Goal: Navigation & Orientation: Find specific page/section

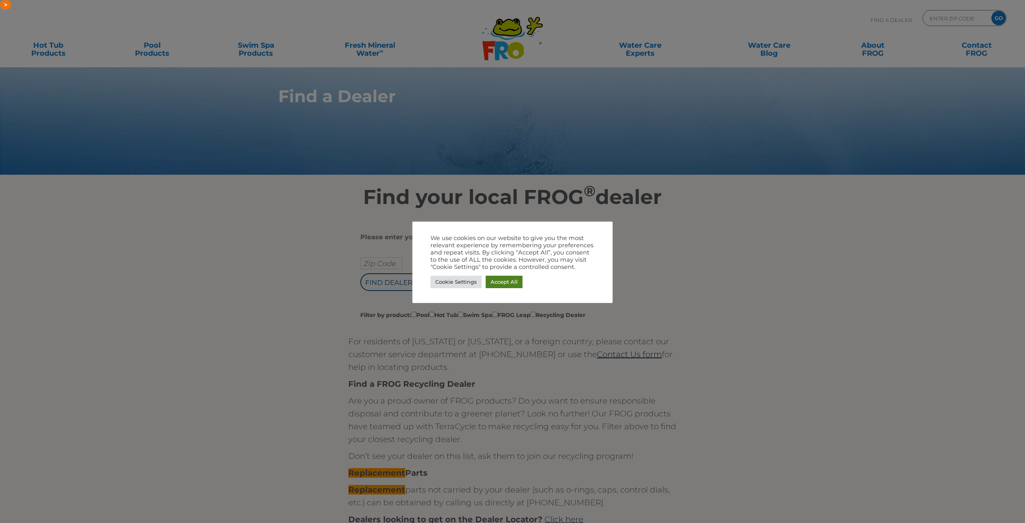
click at [489, 282] on link "Accept All" at bounding box center [504, 282] width 37 height 12
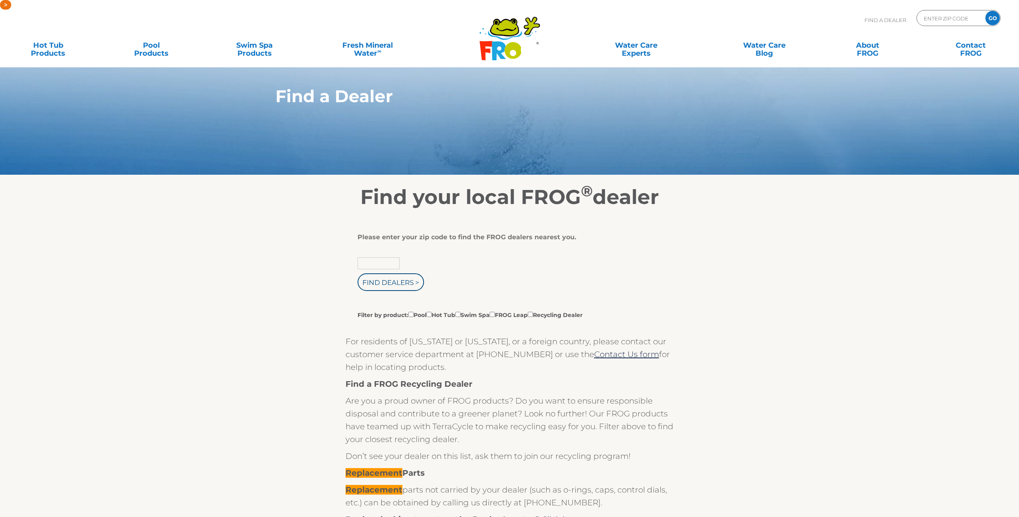
click at [386, 268] on input "text" at bounding box center [379, 263] width 42 height 12
paste input "17022"
type input "17022"
click at [389, 282] on input "Find Dealers >" at bounding box center [391, 282] width 66 height 18
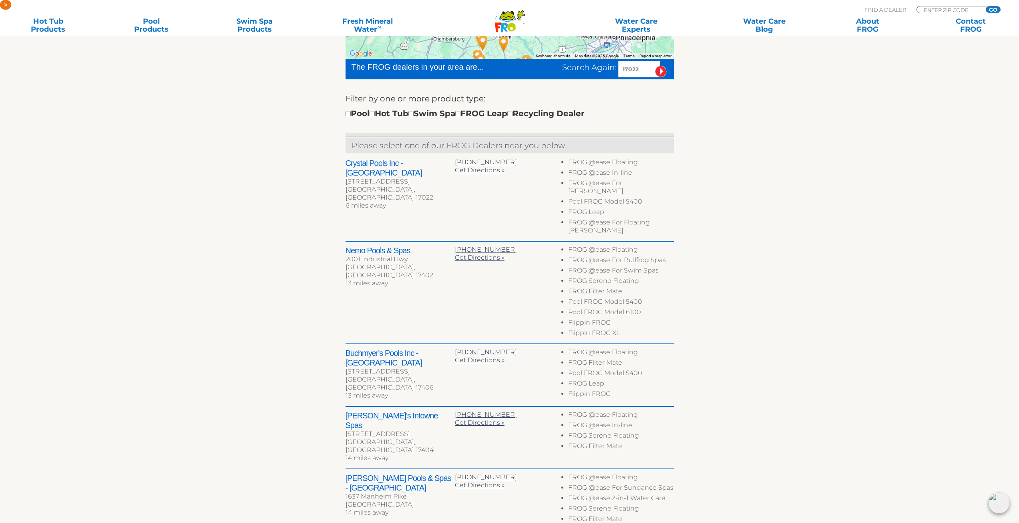
scroll to position [441, 0]
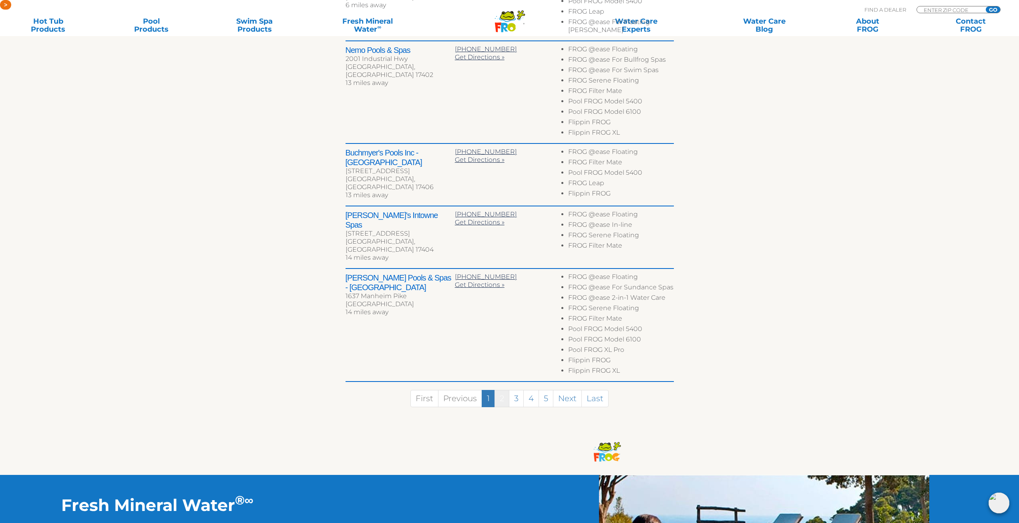
click at [504, 390] on link "2" at bounding box center [502, 398] width 15 height 17
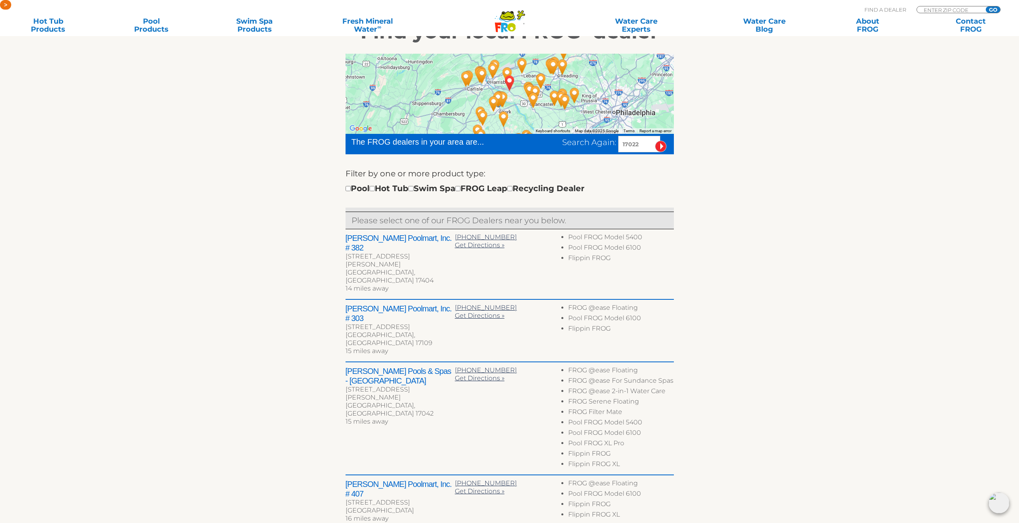
scroll to position [245, 0]
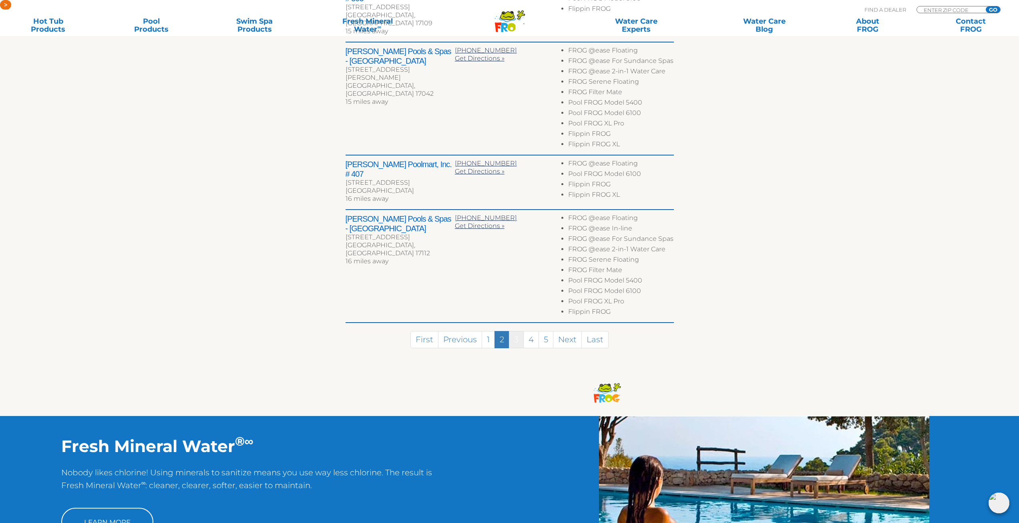
click at [518, 331] on link "3" at bounding box center [516, 339] width 15 height 17
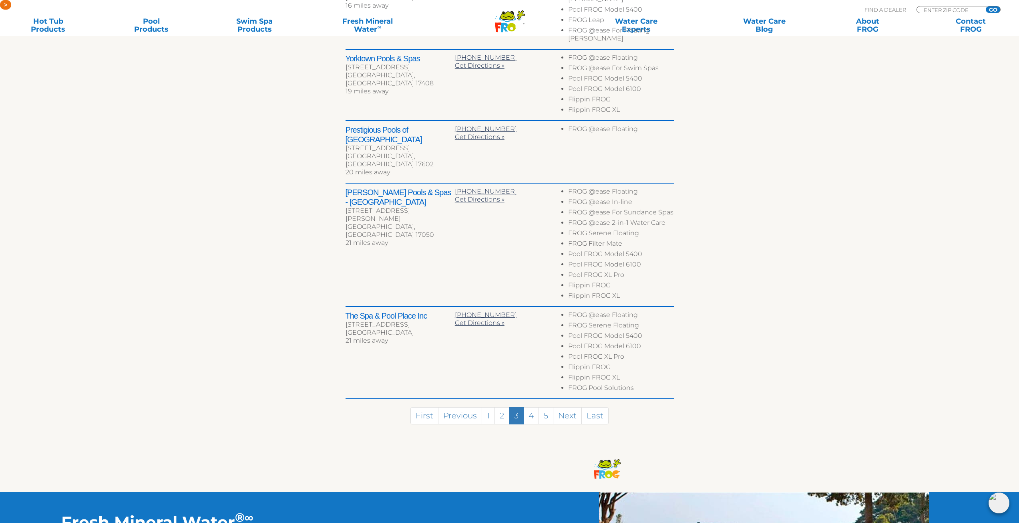
scroll to position [322, 0]
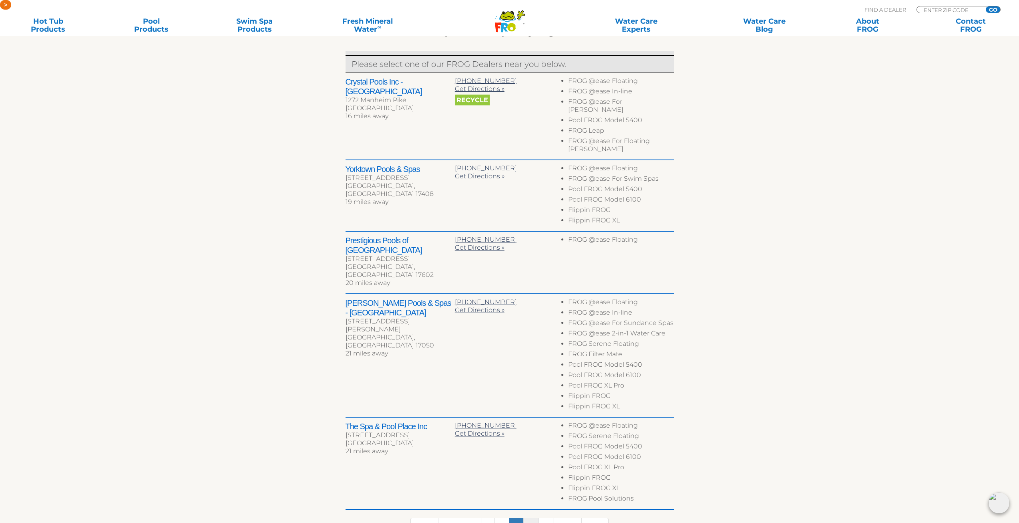
click at [525, 518] on link "4" at bounding box center [532, 526] width 16 height 17
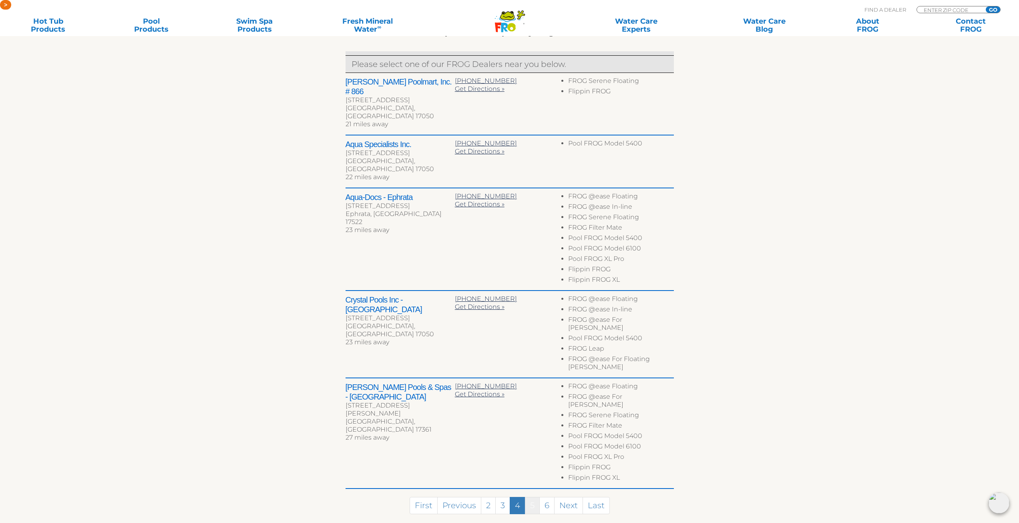
click at [528, 497] on link "5" at bounding box center [532, 505] width 15 height 17
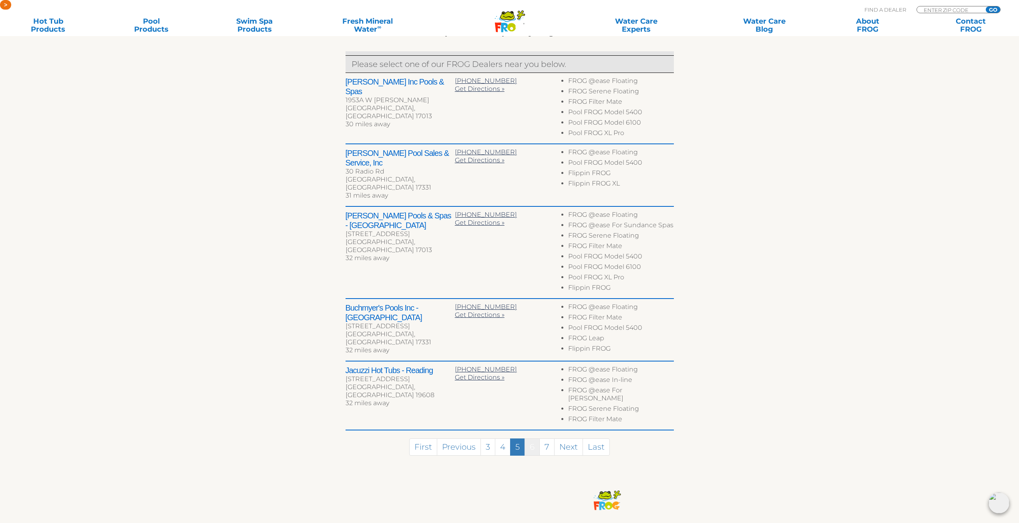
click at [537, 438] on link "6" at bounding box center [532, 446] width 15 height 17
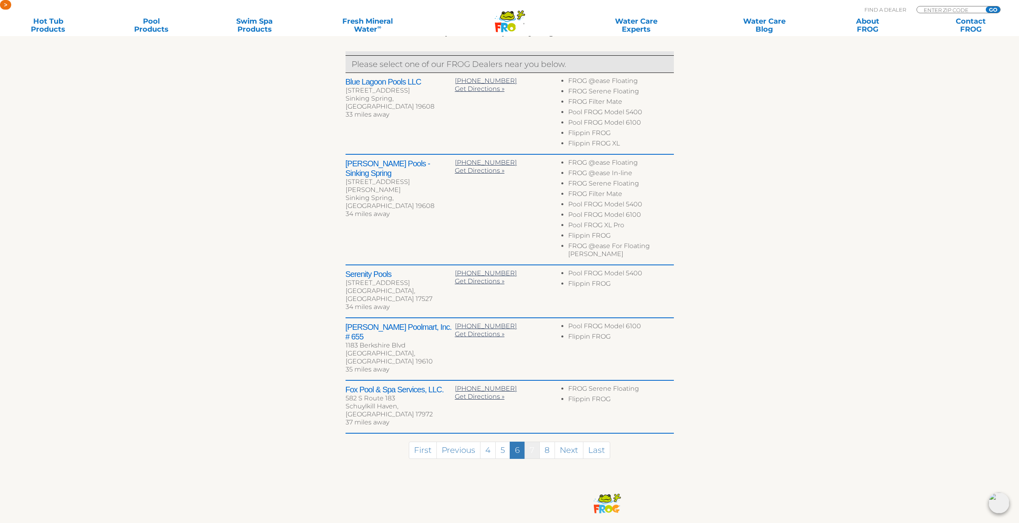
click at [534, 441] on link "7" at bounding box center [532, 449] width 15 height 17
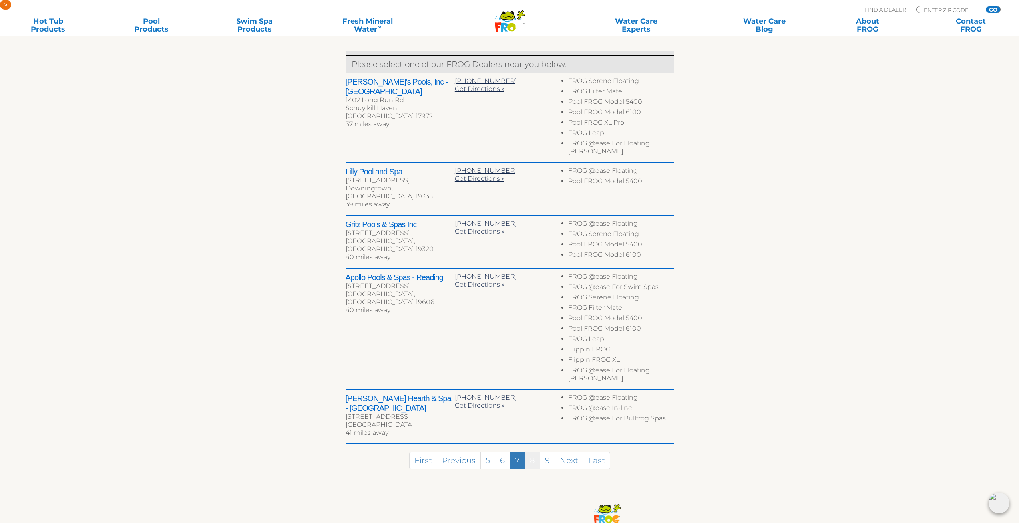
click at [534, 452] on link "8" at bounding box center [533, 460] width 16 height 17
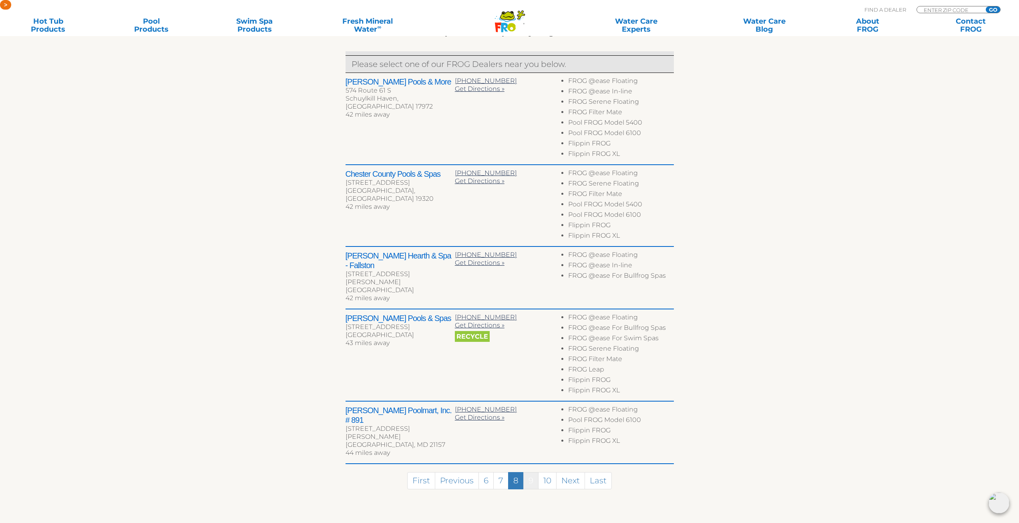
click at [536, 472] on link "9" at bounding box center [531, 480] width 15 height 17
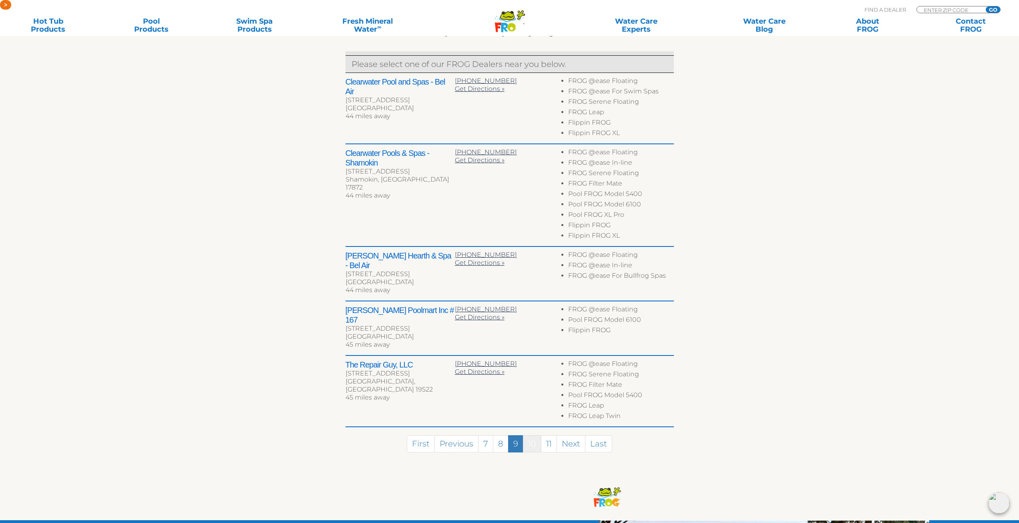
click at [532, 435] on link "10" at bounding box center [532, 443] width 18 height 17
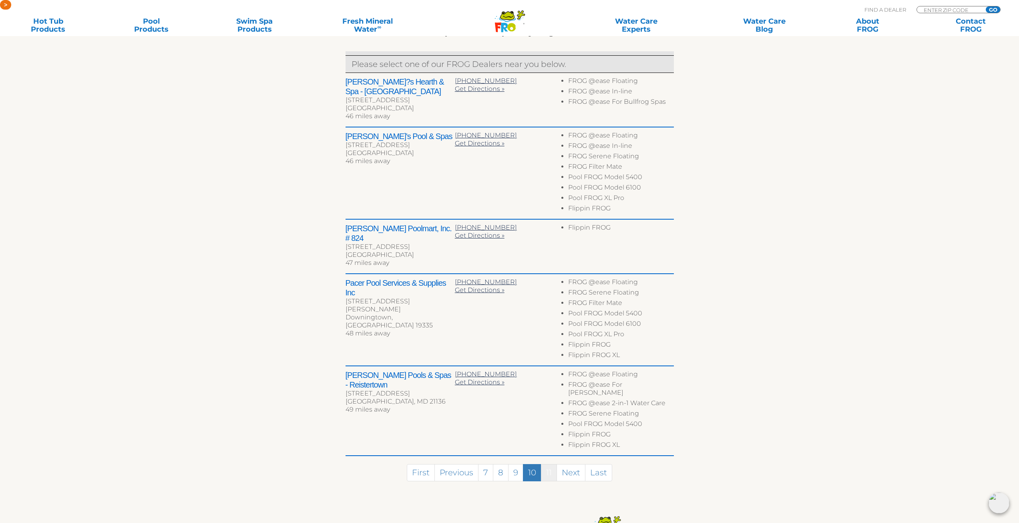
click at [548, 464] on link "11" at bounding box center [549, 472] width 16 height 17
